Goal: Check status: Check status

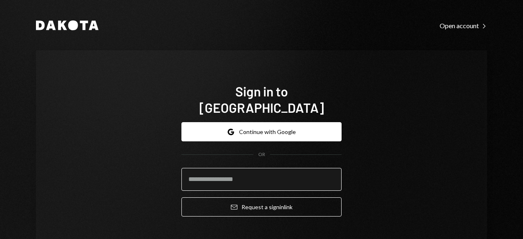
click at [240, 168] on input "email" at bounding box center [261, 179] width 160 height 23
type input "**********"
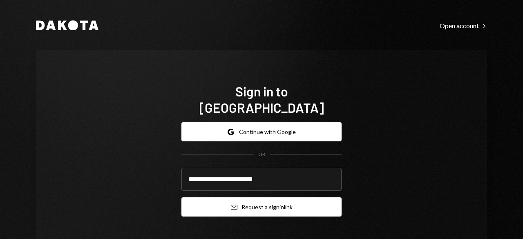
click at [245, 197] on button "Email Request a sign in link" at bounding box center [261, 206] width 160 height 19
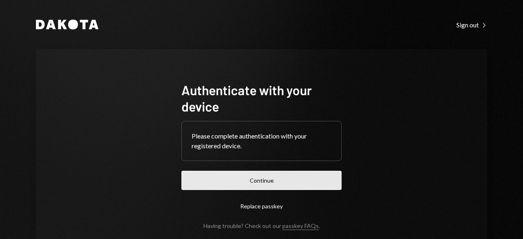
click at [241, 176] on button "Continue" at bounding box center [261, 180] width 160 height 19
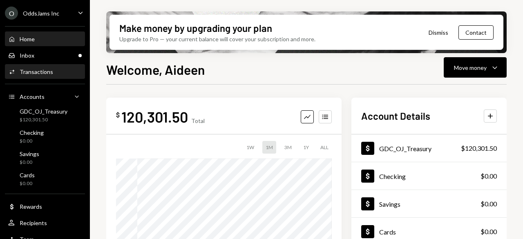
click at [38, 73] on div "Transactions" at bounding box center [36, 71] width 33 height 7
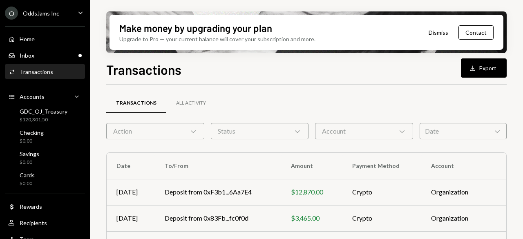
click at [140, 134] on div "Action Chevron Down" at bounding box center [155, 131] width 98 height 16
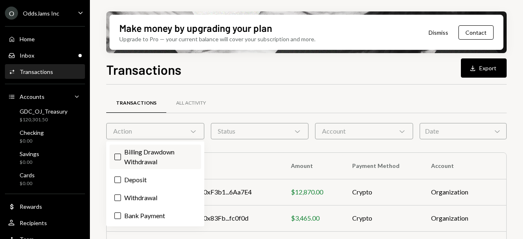
click at [136, 157] on label "Billing Drawdown Withdrawal" at bounding box center [154, 157] width 91 height 25
click at [121, 157] on button "Billing Drawdown Withdrawal" at bounding box center [117, 157] width 7 height 7
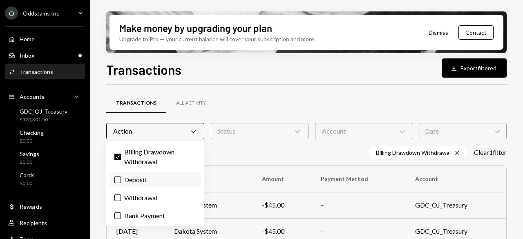
click at [137, 178] on label "Deposit" at bounding box center [154, 179] width 91 height 15
click at [121, 178] on button "Deposit" at bounding box center [117, 179] width 7 height 7
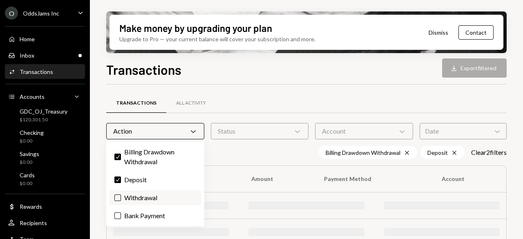
click at [136, 199] on label "Withdrawal" at bounding box center [154, 197] width 91 height 15
click at [121, 199] on button "Withdrawal" at bounding box center [117, 197] width 7 height 7
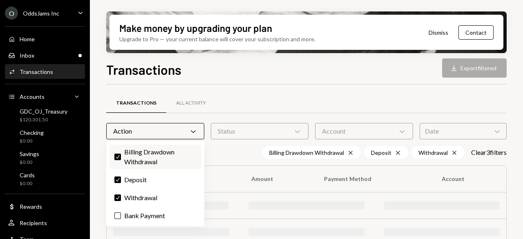
click at [138, 156] on label "Check Billing Drawdown Withdrawal" at bounding box center [154, 157] width 91 height 25
click at [121, 156] on button "Check" at bounding box center [117, 157] width 7 height 7
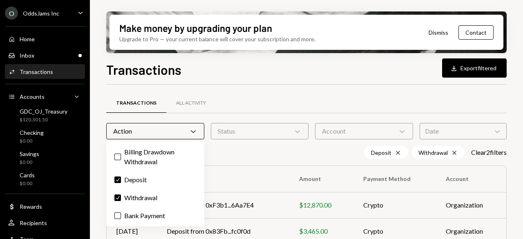
click at [230, 167] on th "To/From" at bounding box center [223, 179] width 132 height 26
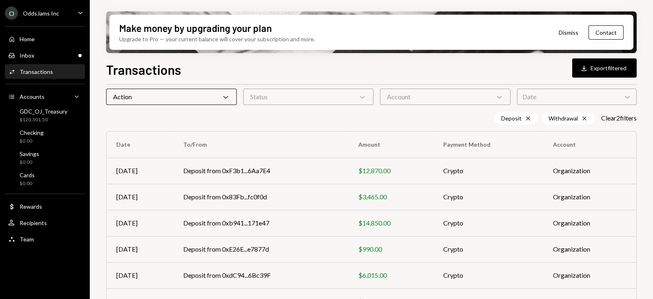
scroll to position [34, 0]
drag, startPoint x: 522, startPoint y: 0, endPoint x: 254, endPoint y: 125, distance: 295.6
click at [254, 125] on div "Transactions All Activity Action Chevron Down Status Chevron Down Account Chevr…" at bounding box center [371, 258] width 531 height 390
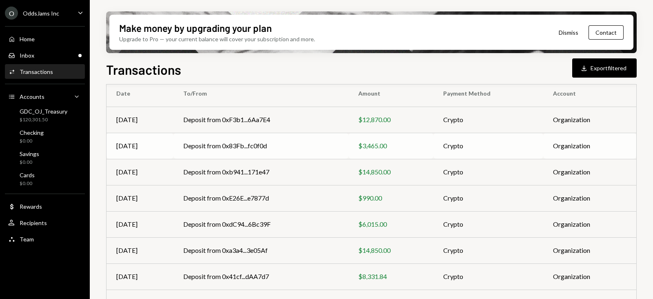
click at [378, 148] on div "$3,465.00" at bounding box center [391, 146] width 65 height 10
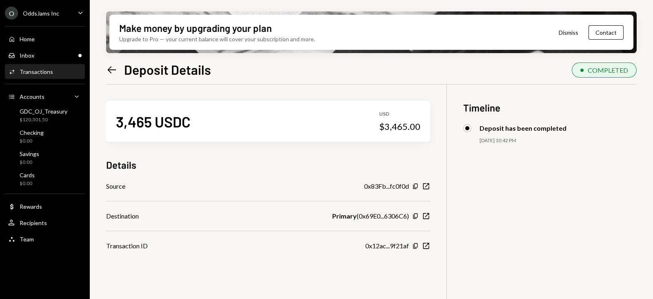
click at [47, 70] on div "Transactions" at bounding box center [36, 71] width 33 height 7
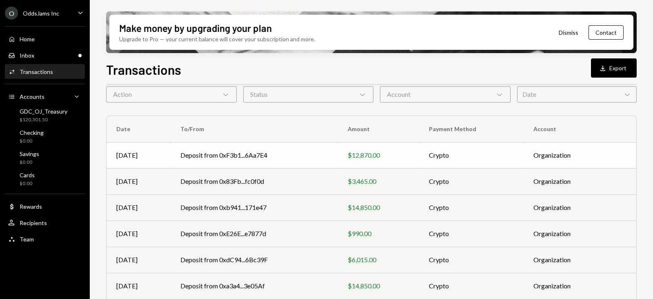
scroll to position [51, 0]
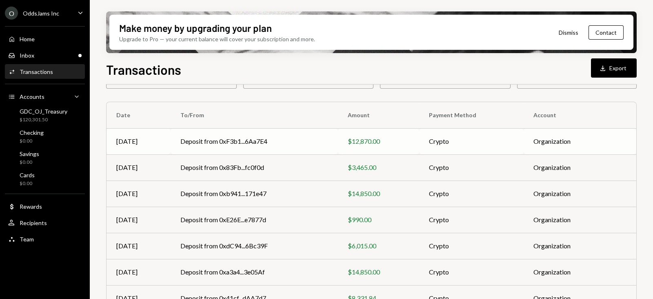
click at [367, 139] on div "$12,870.00" at bounding box center [379, 141] width 62 height 10
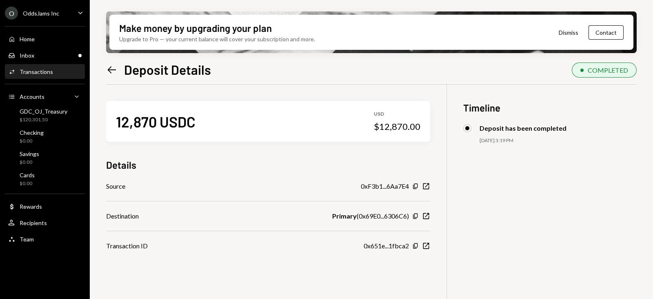
click at [116, 66] on icon "Left Arrow" at bounding box center [111, 69] width 11 height 11
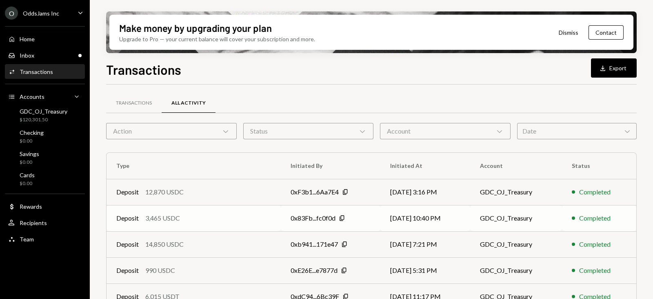
click at [308, 214] on div "0x83Fb...fc0f0d" at bounding box center [313, 218] width 45 height 10
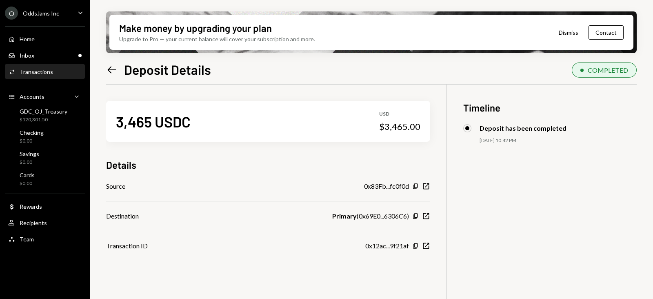
click at [110, 69] on icon at bounding box center [112, 69] width 9 height 7
click at [414, 215] on icon "Copy" at bounding box center [415, 216] width 7 height 7
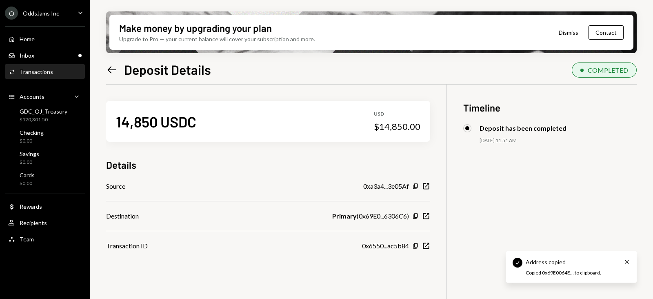
click at [111, 69] on icon "Left Arrow" at bounding box center [111, 69] width 11 height 11
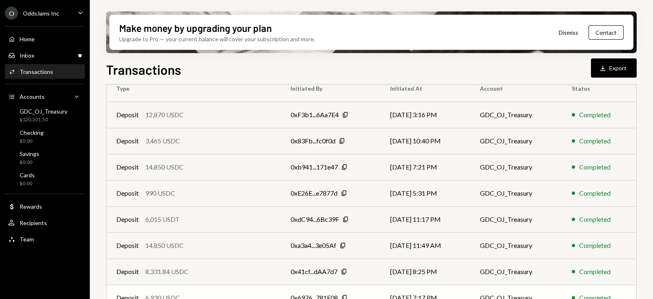
scroll to position [153, 0]
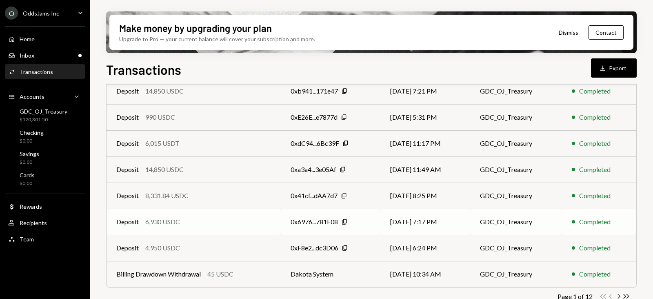
click at [301, 221] on div "0x6976...781E08" at bounding box center [314, 222] width 47 height 10
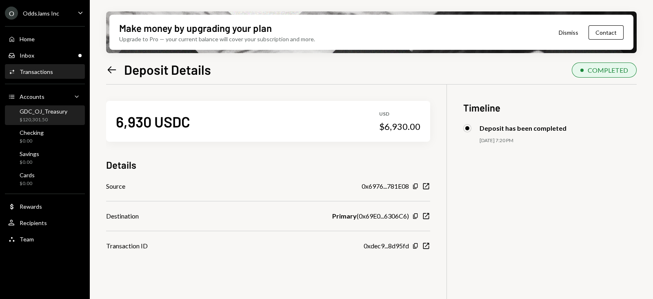
click at [52, 115] on div "GDC_OJ_Treasury $120,301.50" at bounding box center [44, 116] width 48 height 16
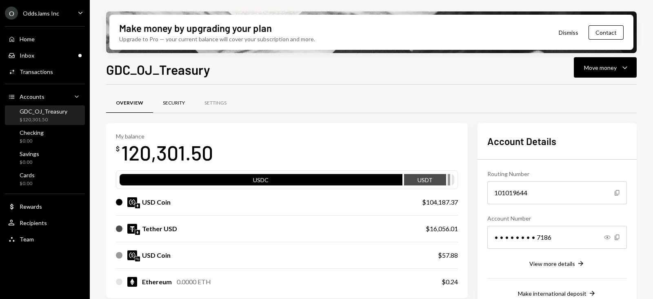
click at [180, 103] on div "Security" at bounding box center [174, 103] width 22 height 7
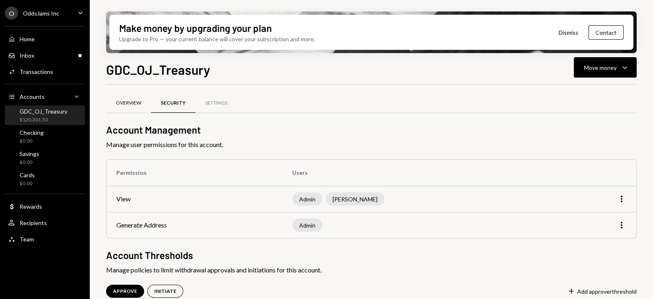
click at [123, 101] on div "Overview" at bounding box center [128, 103] width 25 height 7
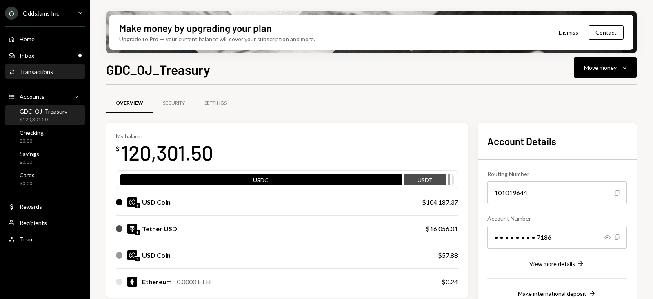
click at [34, 69] on div "Transactions" at bounding box center [36, 71] width 33 height 7
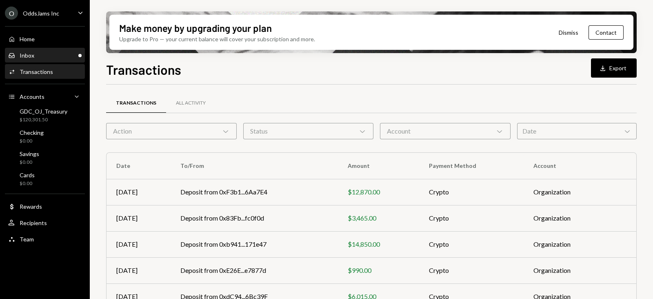
click at [73, 56] on div "Inbox Inbox" at bounding box center [45, 55] width 74 height 7
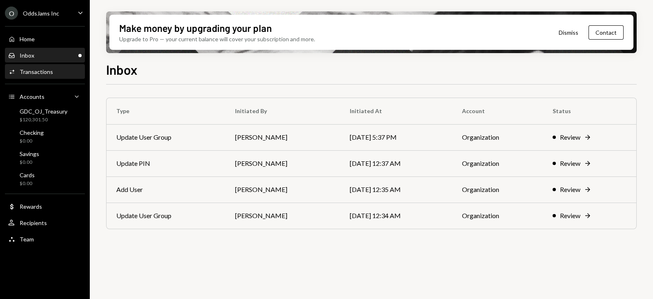
click at [67, 74] on div "Activities Transactions" at bounding box center [45, 71] width 74 height 7
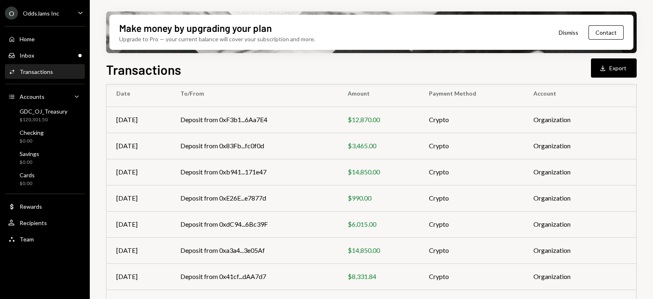
scroll to position [51, 0]
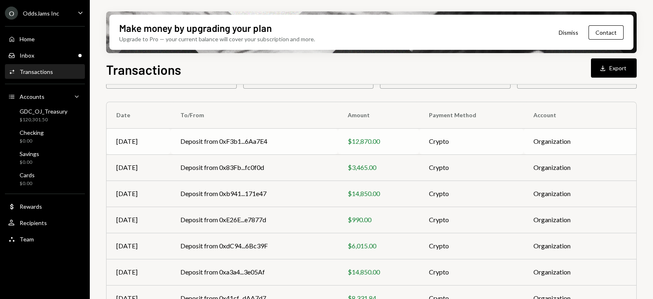
click at [213, 139] on td "Deposit from 0xF3b1...6Aa7E4" at bounding box center [254, 141] width 167 height 26
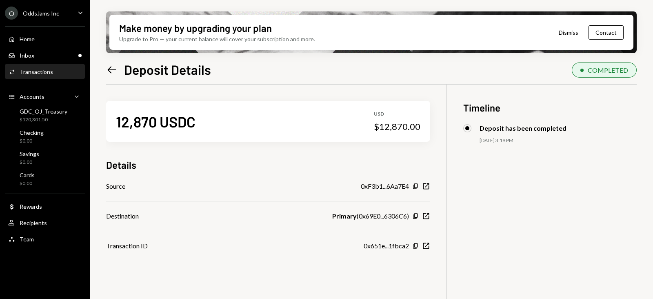
click at [111, 67] on icon "Left Arrow" at bounding box center [111, 69] width 11 height 11
click at [108, 67] on icon "Left Arrow" at bounding box center [111, 69] width 11 height 11
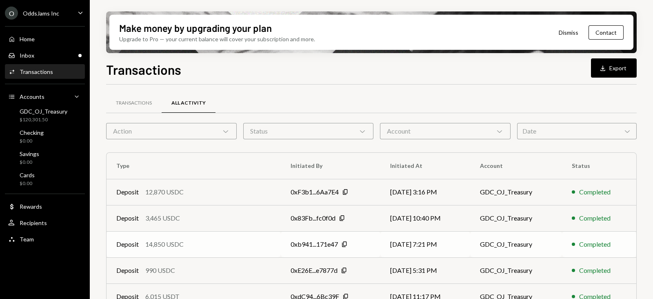
click at [310, 246] on div "0xb941...171e47" at bounding box center [314, 244] width 47 height 10
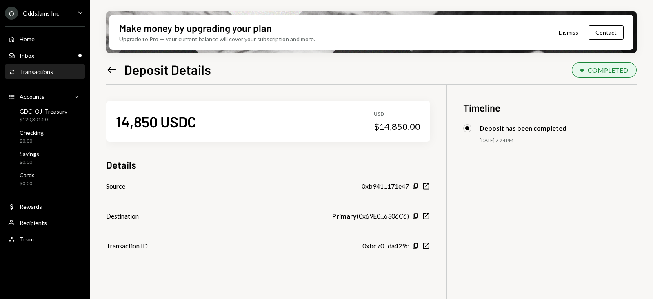
click at [117, 68] on icon "Left Arrow" at bounding box center [111, 69] width 11 height 11
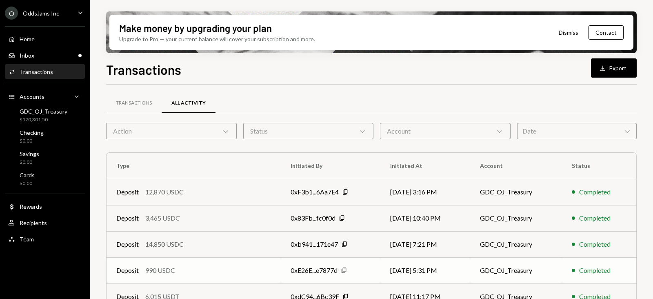
click at [317, 267] on div "0xE26E...e7877d" at bounding box center [314, 270] width 47 height 10
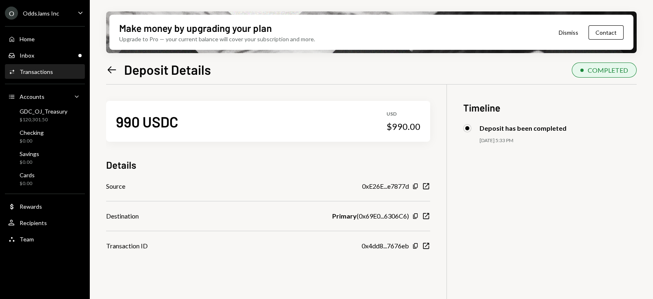
click at [110, 75] on div "Left Arrow Deposit Details" at bounding box center [158, 69] width 105 height 16
click at [115, 68] on icon "Left Arrow" at bounding box center [111, 69] width 11 height 11
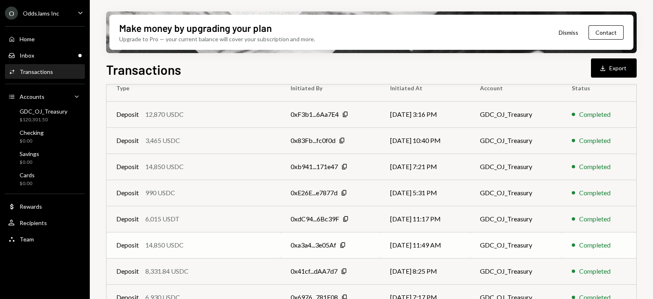
scroll to position [102, 0]
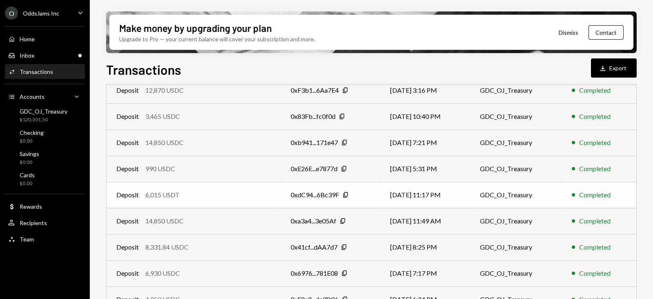
click at [307, 194] on div "0xdC94...6Bc39F" at bounding box center [315, 195] width 49 height 10
